Goal: Entertainment & Leisure: Consume media (video, audio)

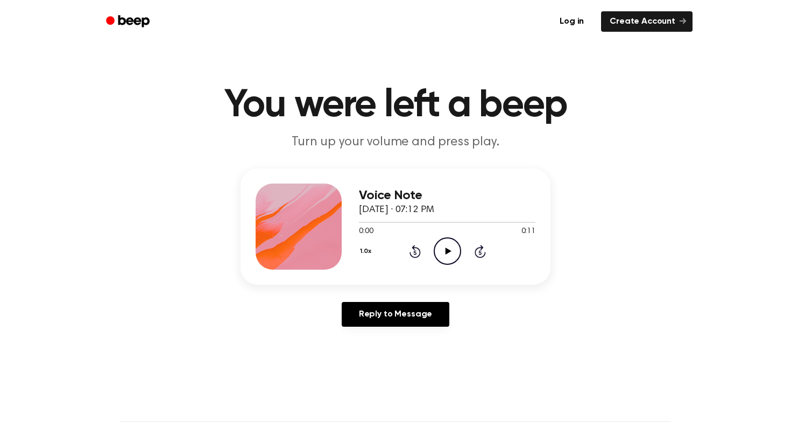
click at [452, 251] on icon "Play Audio" at bounding box center [446, 250] width 27 height 27
click at [446, 250] on icon at bounding box center [448, 250] width 6 height 7
click at [442, 250] on icon "Play Audio" at bounding box center [446, 250] width 27 height 27
click at [437, 243] on icon "Play Audio" at bounding box center [446, 250] width 27 height 27
click at [445, 250] on icon at bounding box center [448, 250] width 6 height 7
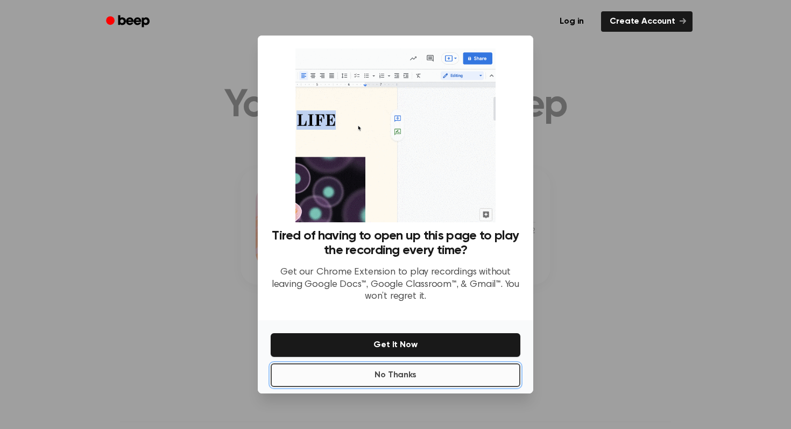
click at [423, 366] on button "No Thanks" at bounding box center [396, 375] width 250 height 24
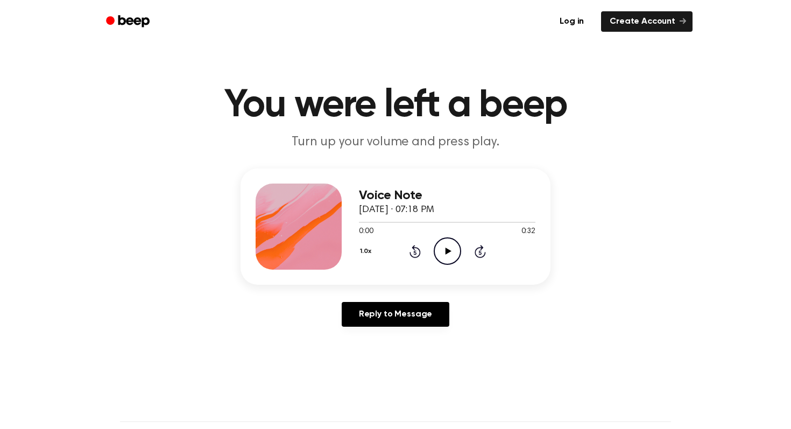
click at [446, 255] on icon "Play Audio" at bounding box center [446, 250] width 27 height 27
click at [475, 245] on icon "Skip 5 seconds" at bounding box center [480, 251] width 12 height 14
click at [482, 252] on icon "Skip 5 seconds" at bounding box center [480, 251] width 12 height 14
click at [447, 250] on icon at bounding box center [448, 250] width 6 height 7
click at [441, 248] on icon "Play Audio" at bounding box center [446, 250] width 27 height 27
